Goal: Task Accomplishment & Management: Complete application form

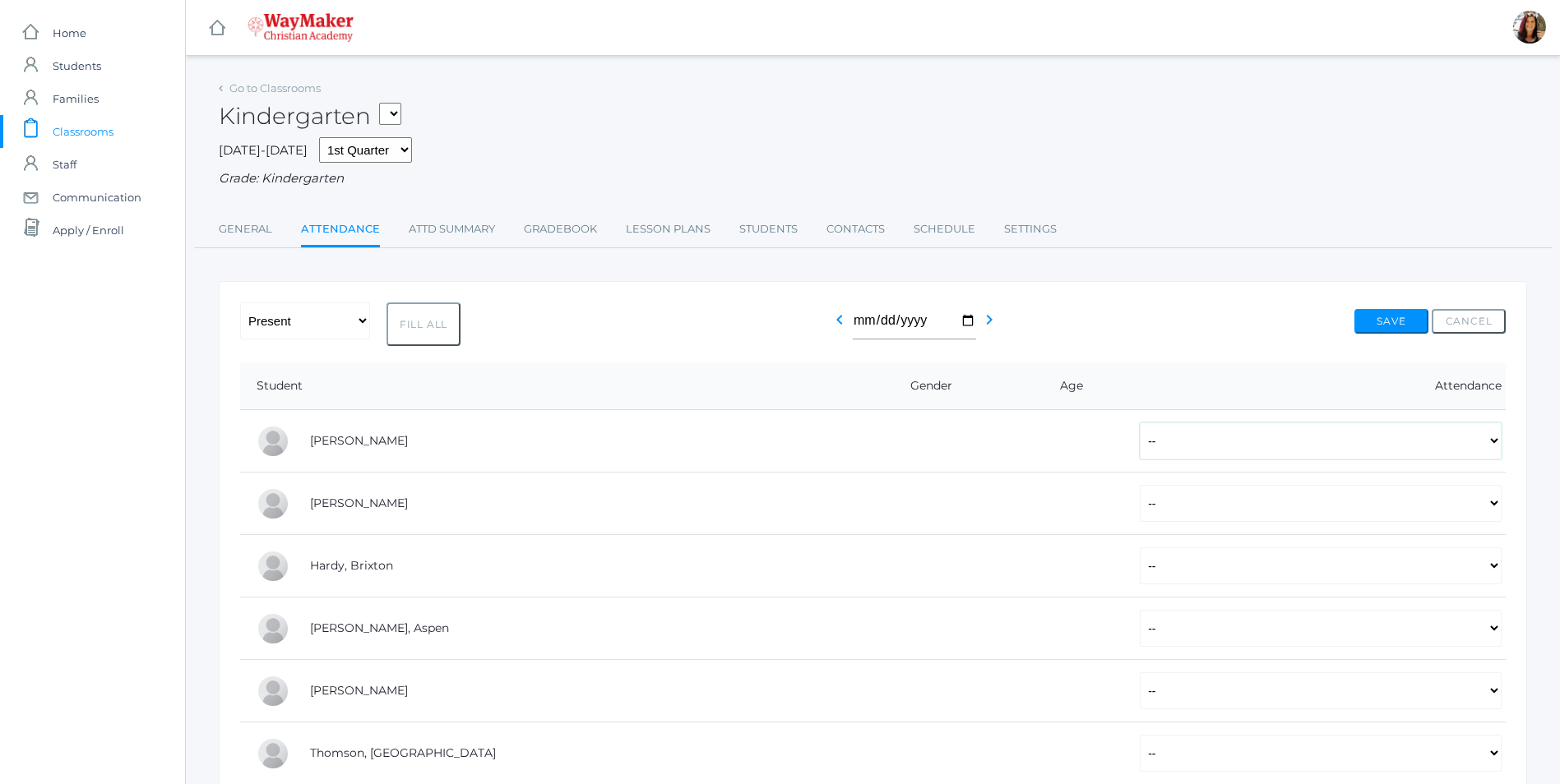
click at [1500, 447] on select "-- Present Tardy Excused Tardy Unexcused Absent Excused Absent Unexcused" at bounding box center [1320, 441] width 362 height 37
select select "P"
click at [1139, 424] on select "-- Present Tardy Excused Tardy Unexcused Absent Excused Absent Unexcused" at bounding box center [1320, 441] width 362 height 37
click at [1489, 513] on select "-- Present Tardy Excused Tardy Unexcused Absent Excused Absent Unexcused" at bounding box center [1320, 504] width 362 height 37
click at [1139, 487] on select "-- Present Tardy Excused Tardy Unexcused Absent Excused Absent Unexcused" at bounding box center [1320, 504] width 362 height 37
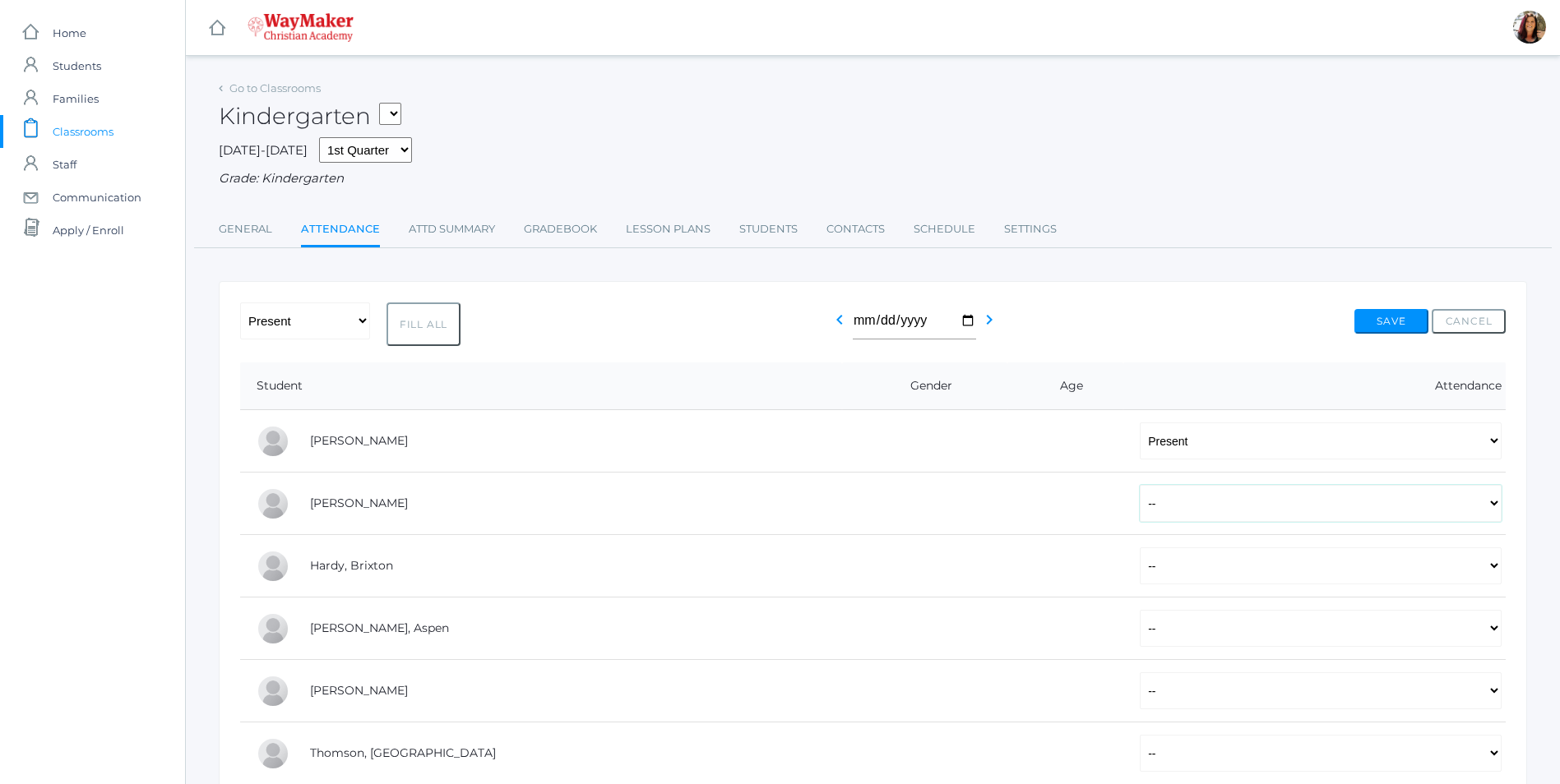
click at [1497, 506] on select "-- Present Tardy Excused Tardy Unexcused Absent Excused Absent Unexcused" at bounding box center [1320, 504] width 362 height 37
select select "P"
click at [1139, 487] on select "-- Present Tardy Excused Tardy Unexcused Absent Excused Absent Unexcused" at bounding box center [1320, 504] width 362 height 37
click at [1499, 571] on select "-- Present Tardy Excused Tardy Unexcused Absent Excused Absent Unexcused" at bounding box center [1320, 566] width 362 height 37
select select "P"
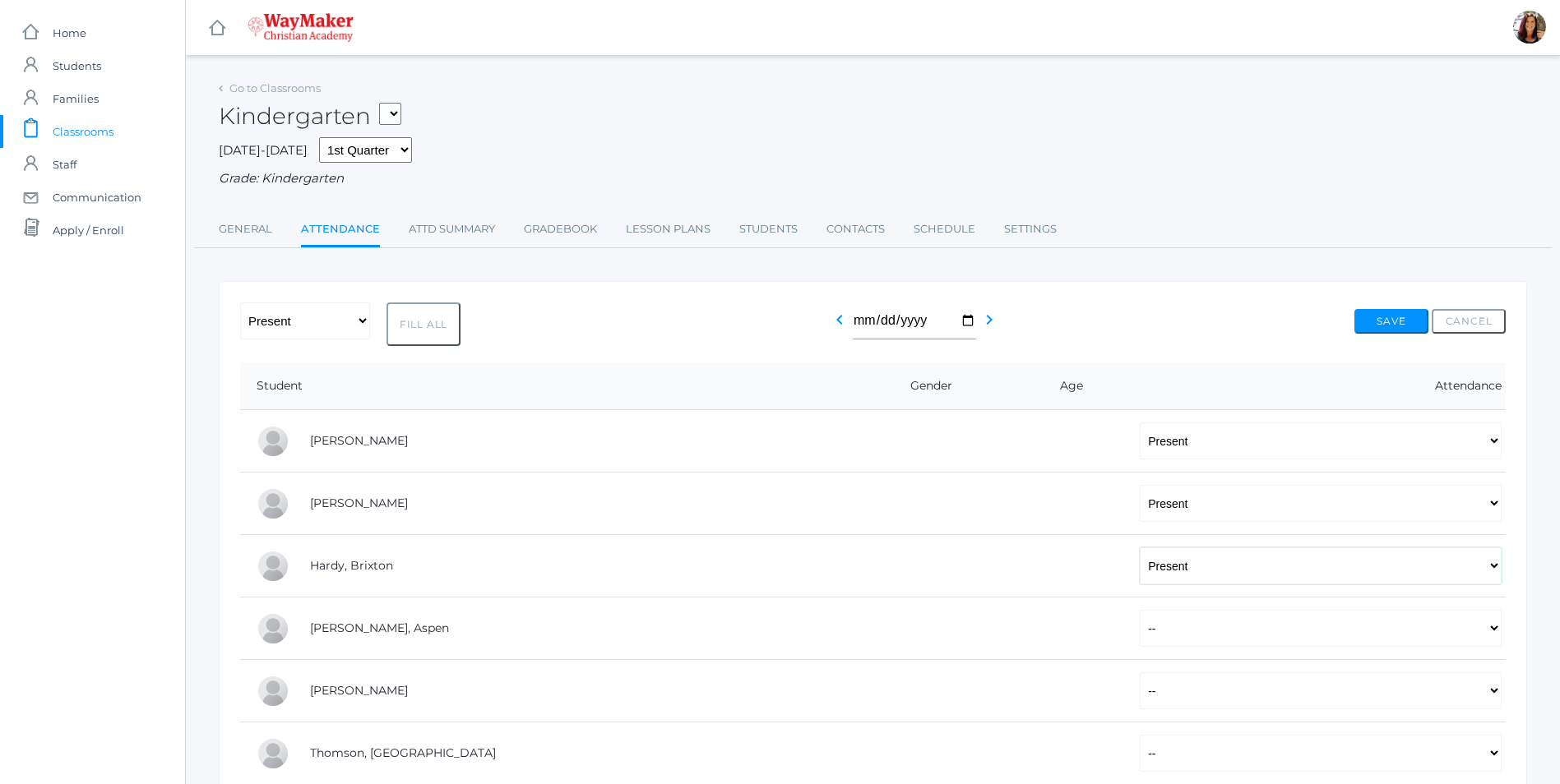
click at [1139, 549] on select "-- Present Tardy Excused Tardy Unexcused Absent Excused Absent Unexcused" at bounding box center [1320, 566] width 362 height 37
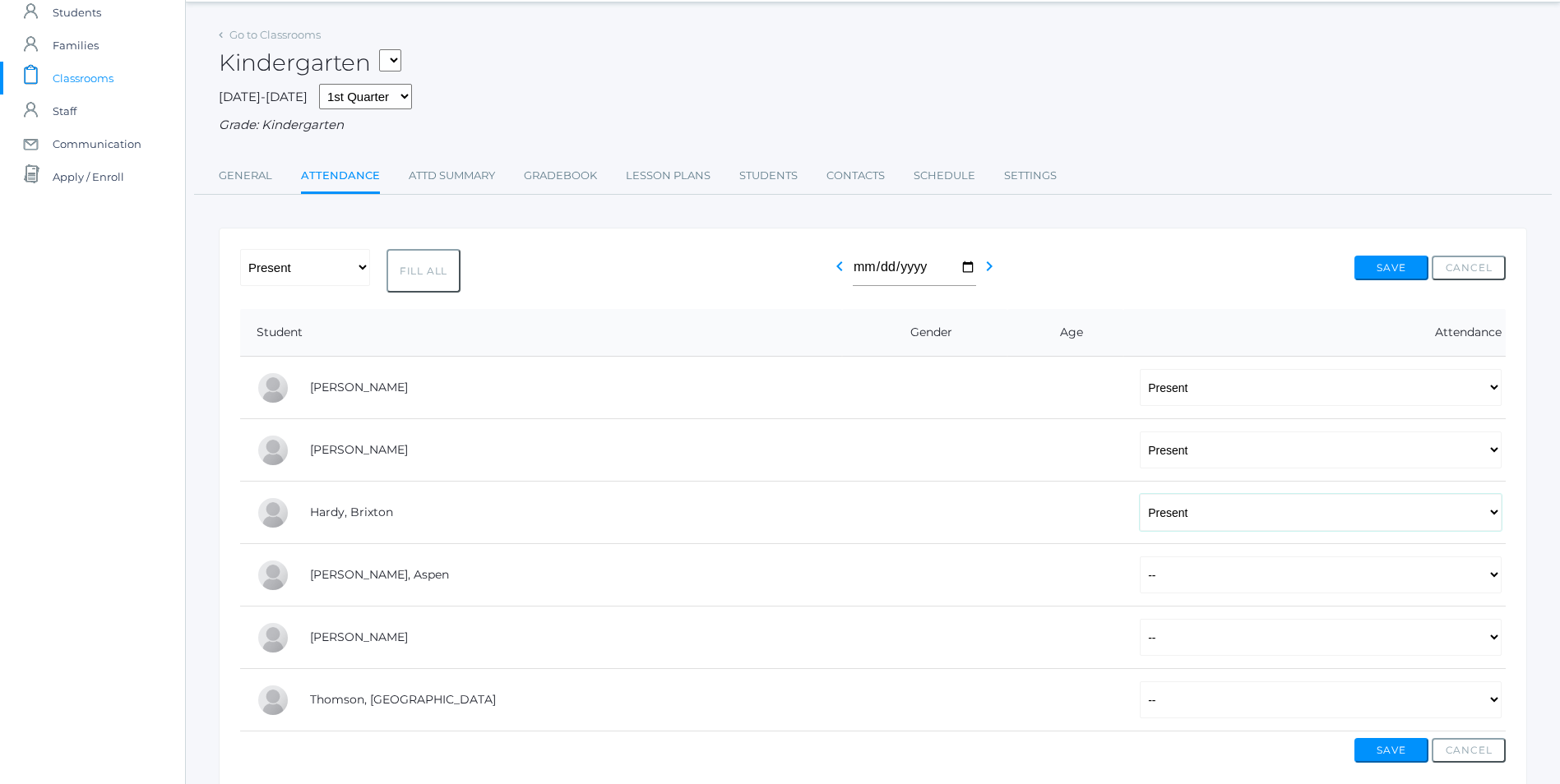
scroll to position [82, 0]
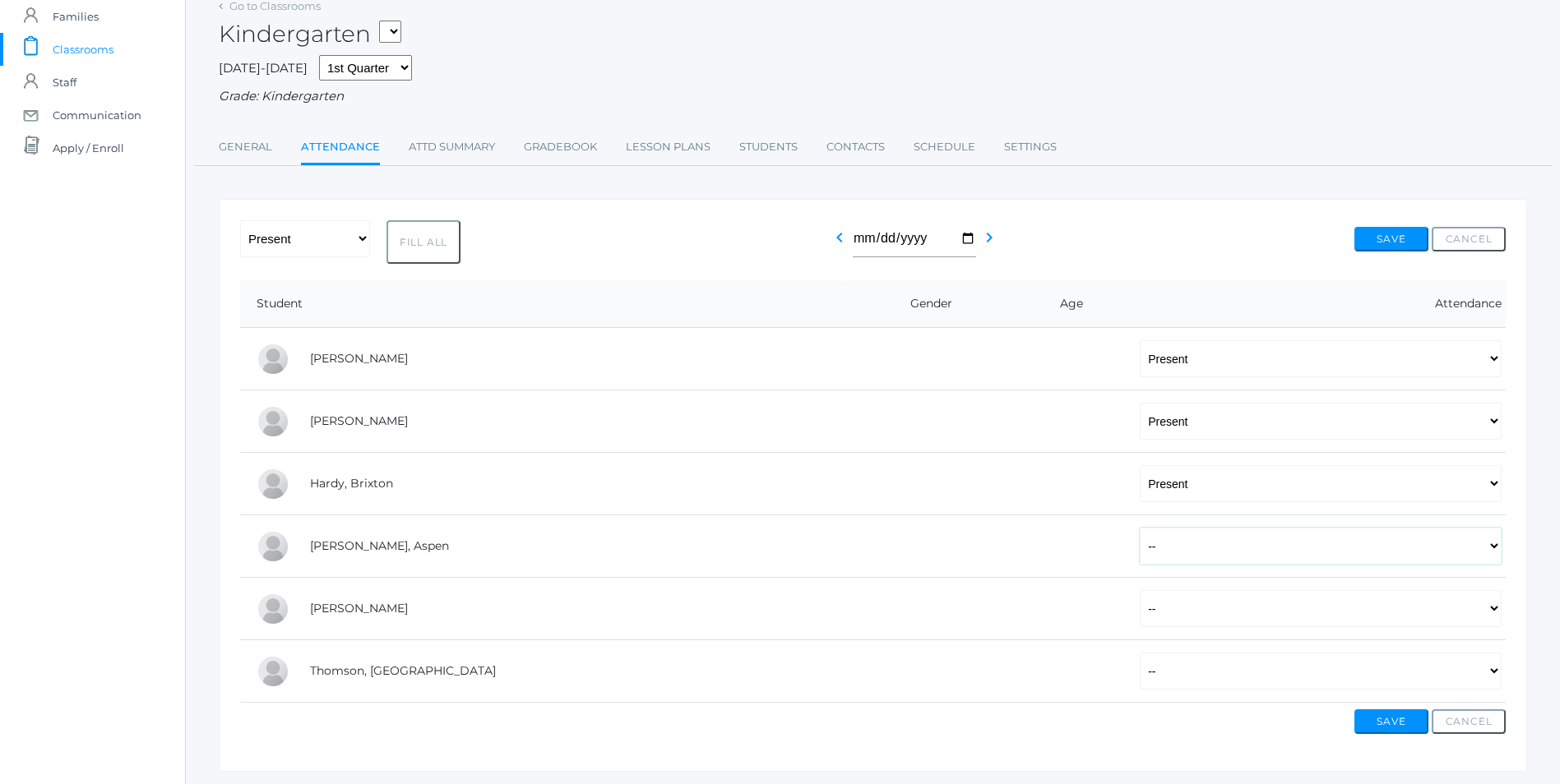
click at [1493, 550] on select "-- Present Tardy Excused Tardy Unexcused Absent Excused Absent Unexcused" at bounding box center [1320, 547] width 362 height 37
select select "P"
click at [1139, 530] on select "-- Present Tardy Excused Tardy Unexcused Absent Excused Absent Unexcused" at bounding box center [1320, 547] width 362 height 37
click at [1496, 614] on select "-- Present Tardy Excused Tardy Unexcused Absent Excused Absent Unexcused" at bounding box center [1320, 609] width 362 height 37
select select "P"
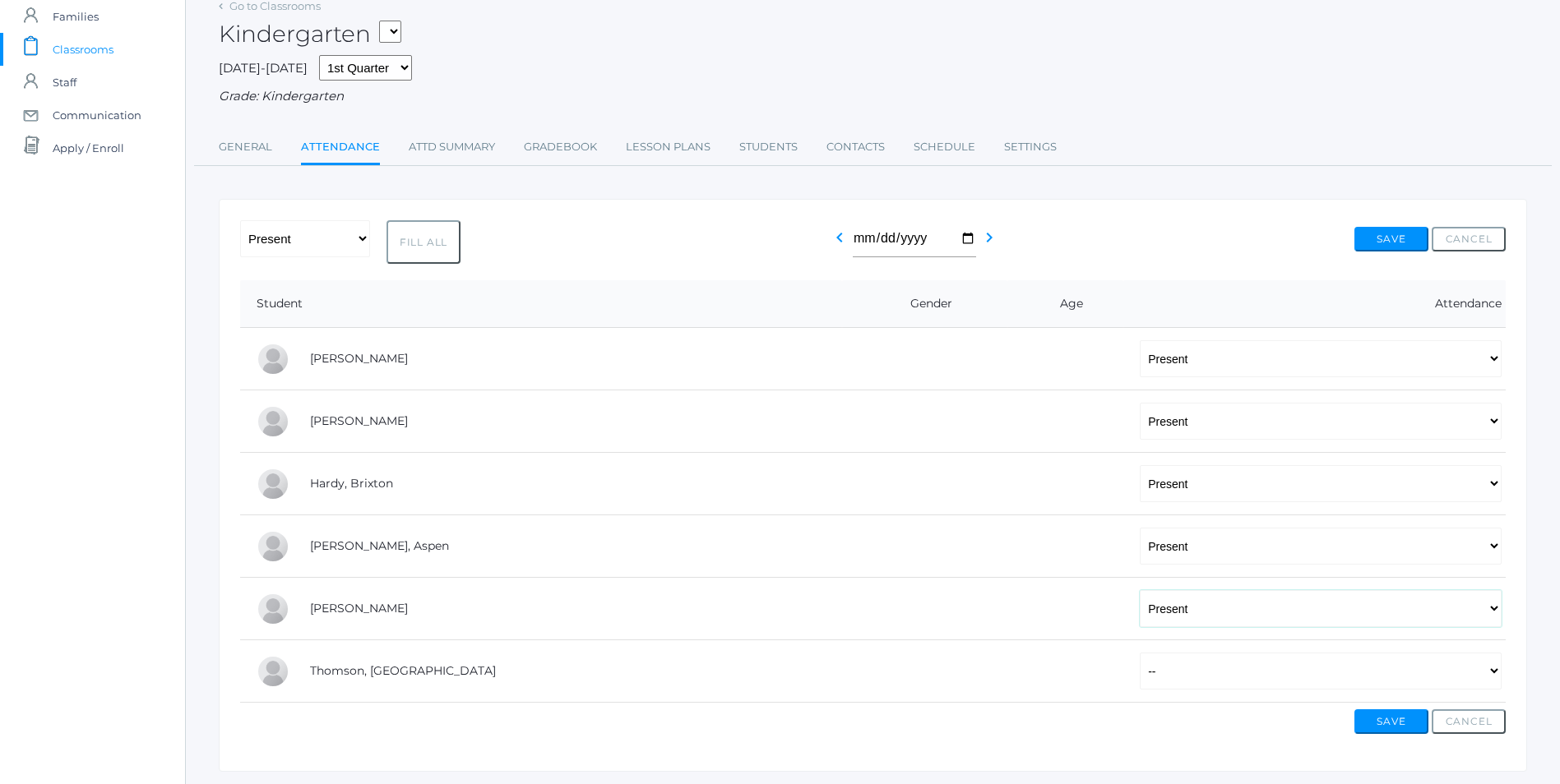
click at [1139, 592] on select "-- Present Tardy Excused Tardy Unexcused Absent Excused Absent Unexcused" at bounding box center [1320, 609] width 362 height 37
click at [1496, 677] on select "-- Present Tardy Excused Tardy Unexcused Absent Excused Absent Unexcused" at bounding box center [1320, 672] width 362 height 37
select select "P"
click at [1139, 654] on select "-- Present Tardy Excused Tardy Unexcused Absent Excused Absent Unexcused" at bounding box center [1320, 672] width 362 height 37
click at [93, 53] on span "Classrooms" at bounding box center [82, 49] width 61 height 33
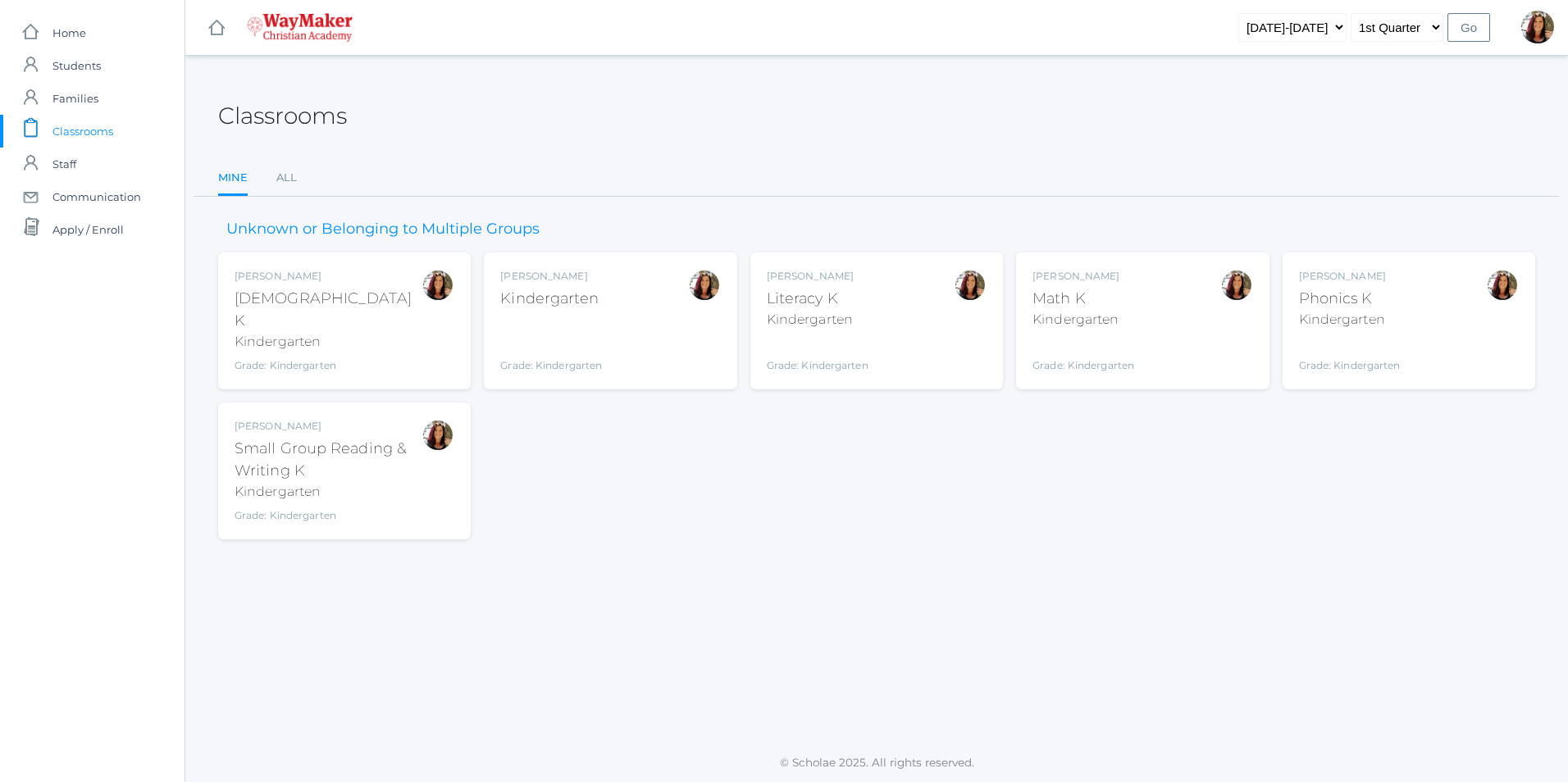
click at [401, 341] on div "Gina Pecor Bible K Kindergarten Grade: Kindergarten KINDER" at bounding box center [345, 322] width 220 height 104
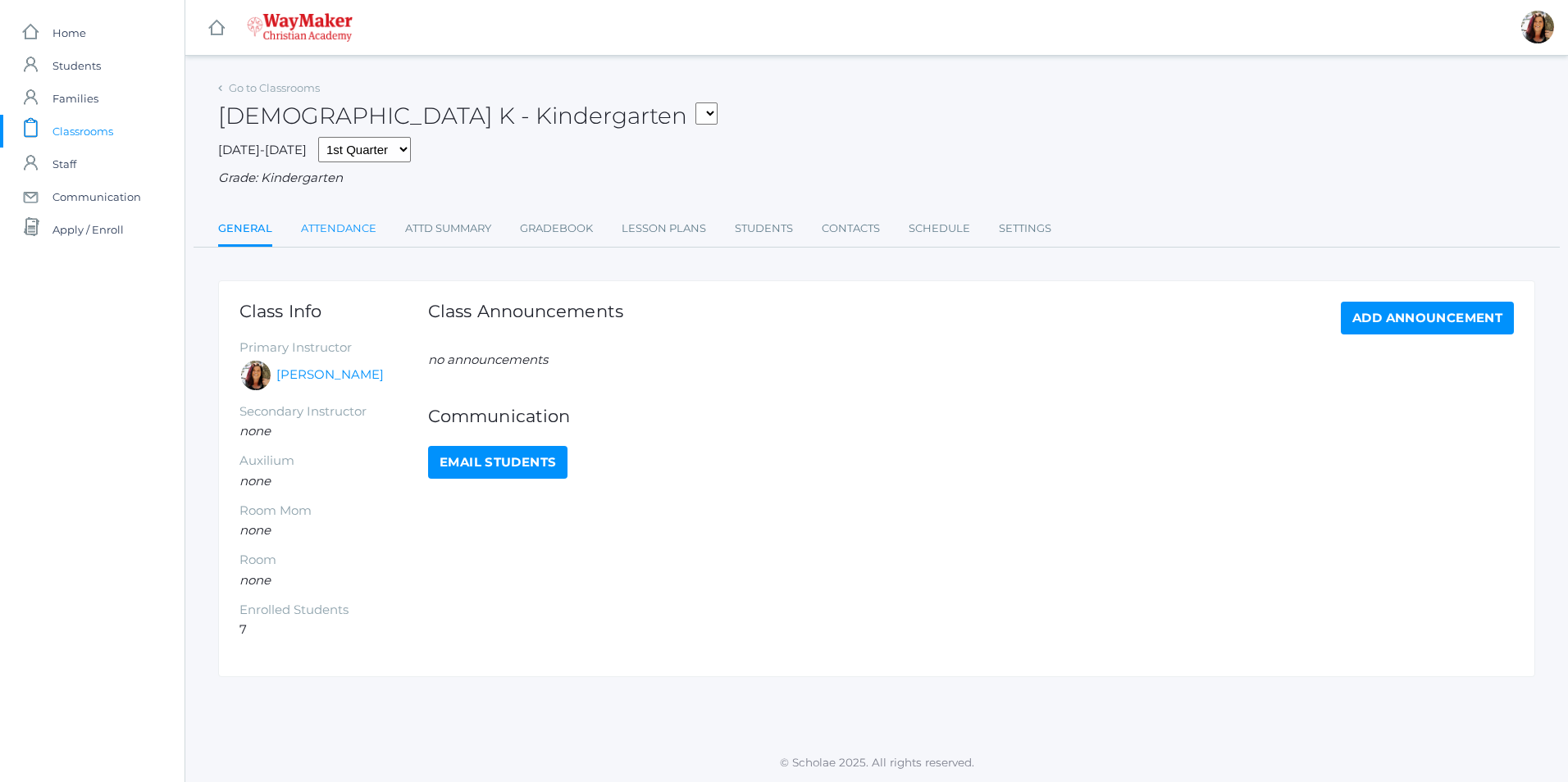
click at [348, 230] on link "Attendance" at bounding box center [338, 228] width 76 height 33
